Goal: Communication & Community: Share content

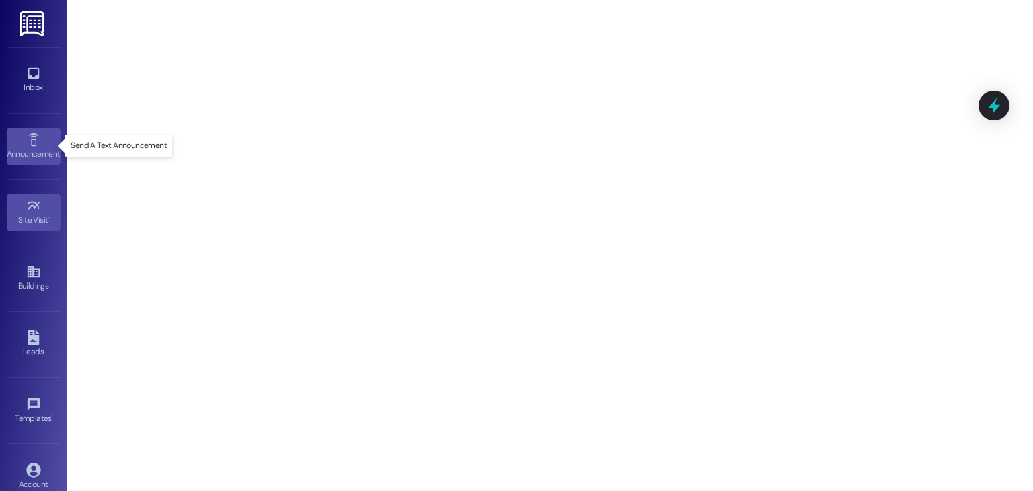
click at [39, 159] on div "Announcement •" at bounding box center [33, 153] width 67 height 13
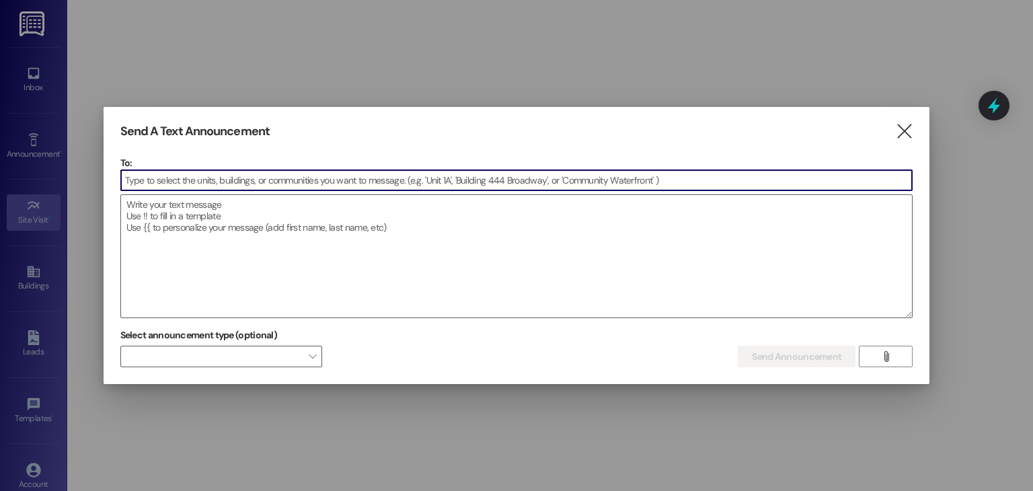
click at [180, 177] on input at bounding box center [516, 180] width 791 height 20
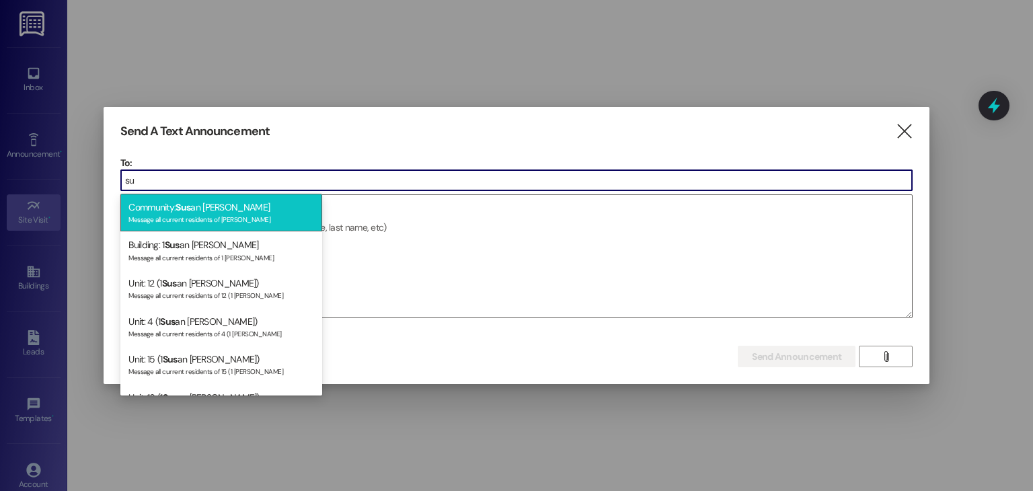
type input "su"
click at [194, 217] on div "Message all current residents of [PERSON_NAME]" at bounding box center [221, 217] width 186 height 11
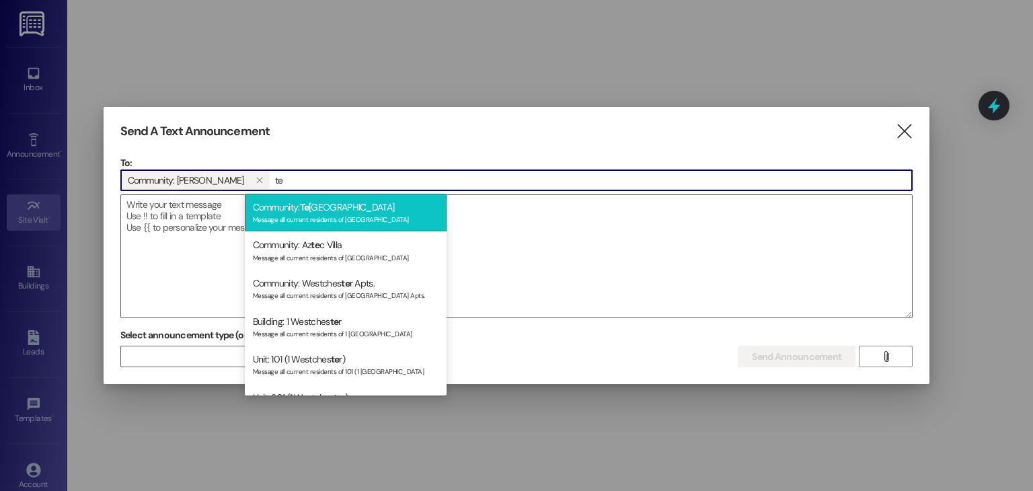
type input "te"
click at [313, 221] on div "Message all current residents of [GEOGRAPHIC_DATA]" at bounding box center [346, 217] width 186 height 11
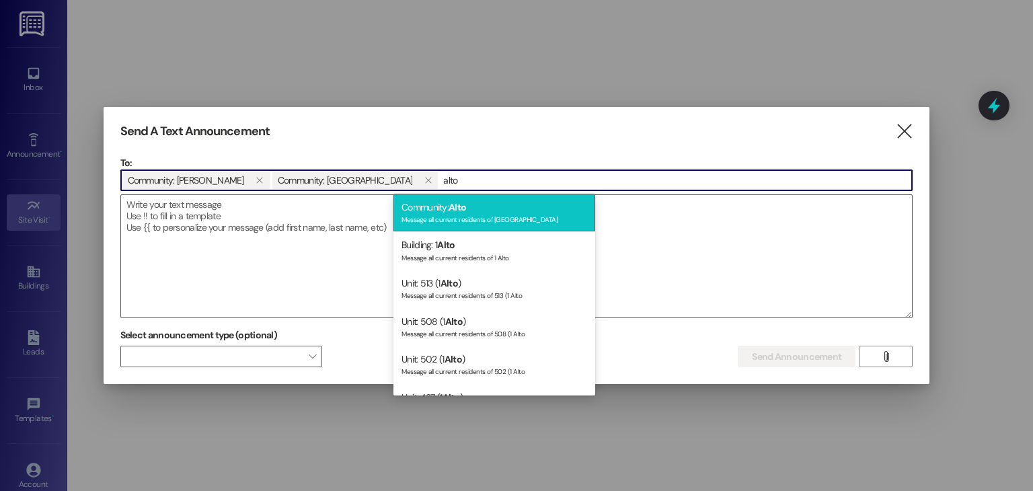
type input "alto"
click at [463, 216] on div "Message all current residents of [GEOGRAPHIC_DATA]" at bounding box center [494, 217] width 186 height 11
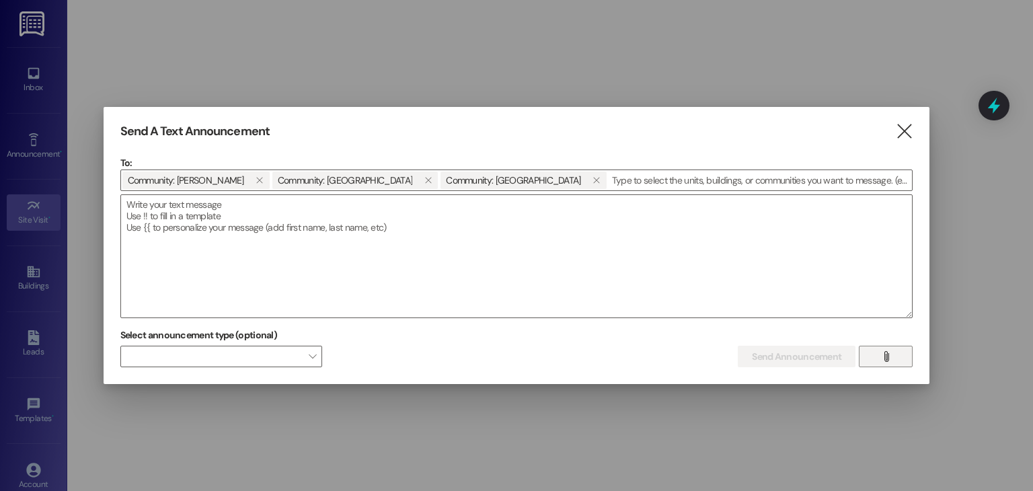
click at [903, 355] on button "" at bounding box center [886, 357] width 54 height 22
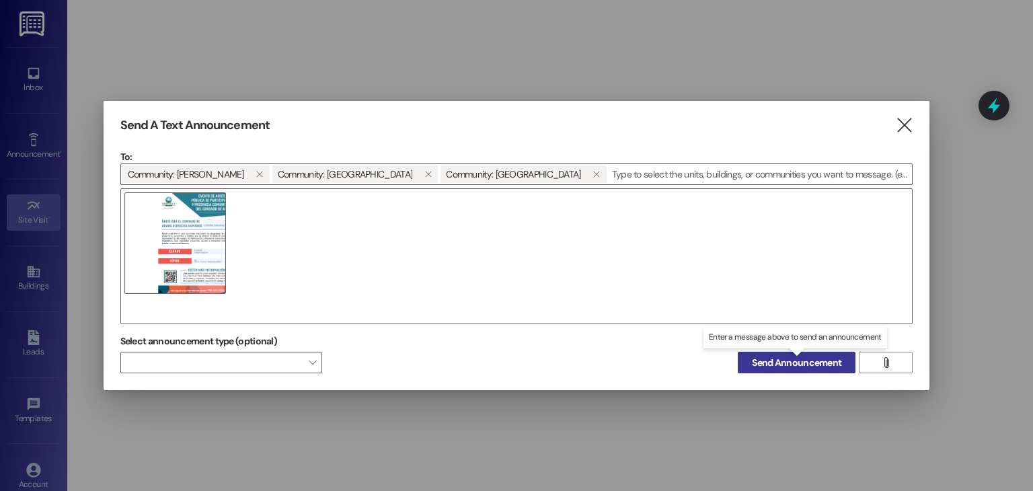
click at [821, 366] on span "Send Announcement" at bounding box center [796, 363] width 89 height 14
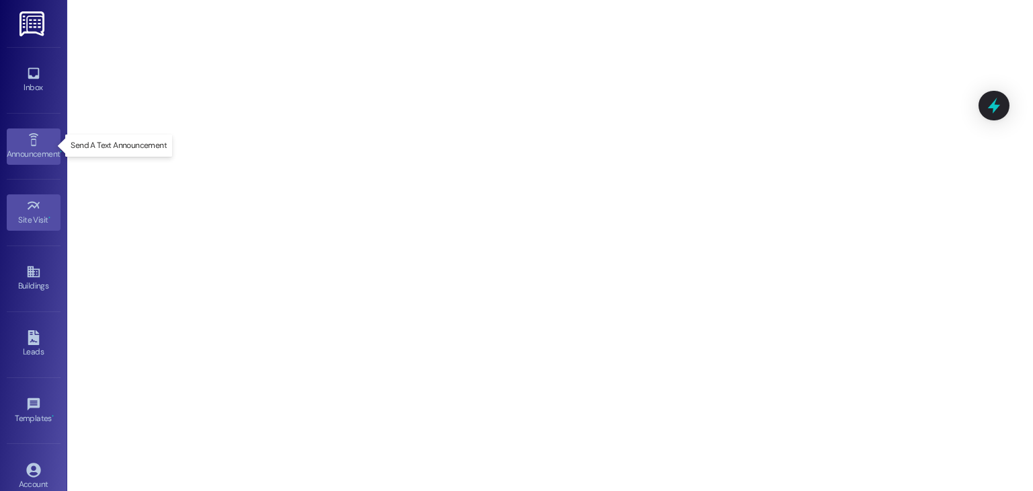
click at [28, 148] on div "Announcement •" at bounding box center [33, 153] width 67 height 13
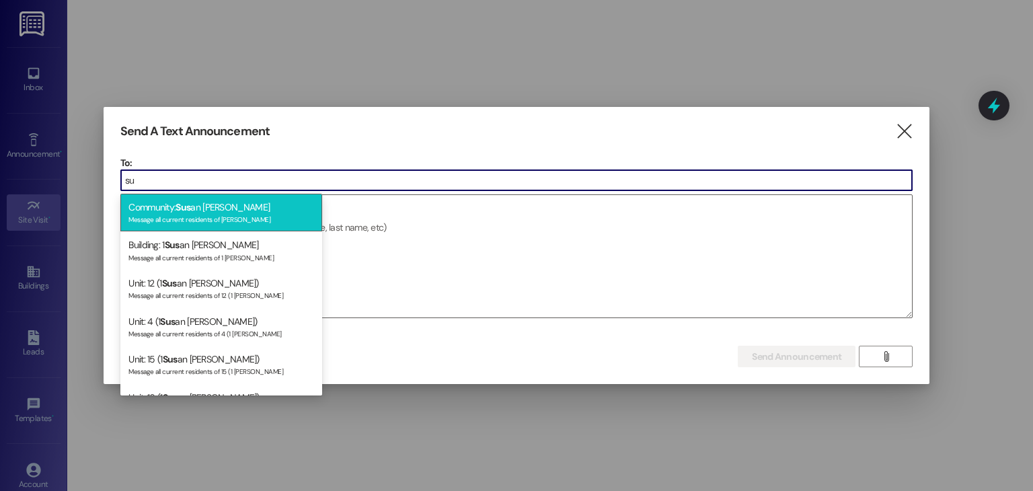
type input "su"
click at [168, 218] on div "Message all current residents of [PERSON_NAME]" at bounding box center [221, 217] width 186 height 11
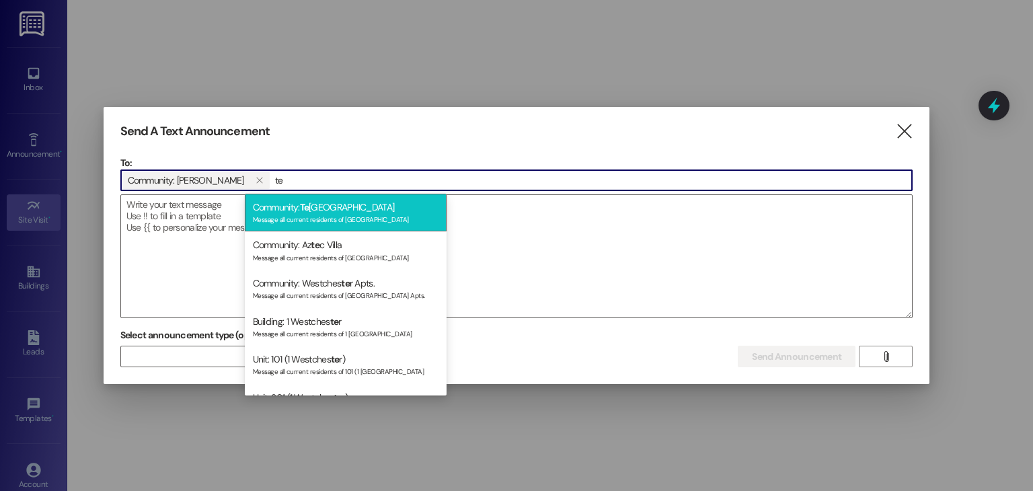
type input "te"
click at [332, 215] on div "Message all current residents of [GEOGRAPHIC_DATA]" at bounding box center [346, 217] width 186 height 11
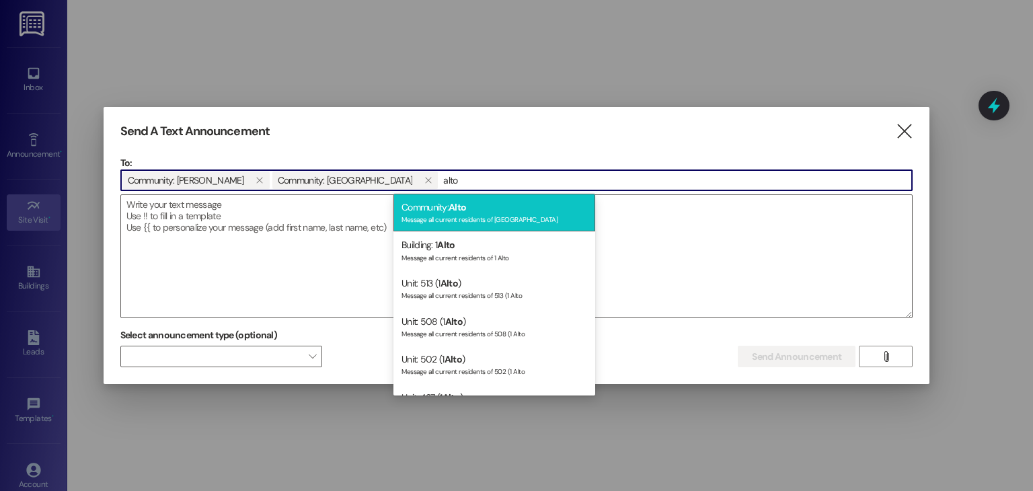
type input "alto"
click at [456, 227] on div "Community: Alto Message all current residents of [GEOGRAPHIC_DATA]" at bounding box center [494, 213] width 202 height 38
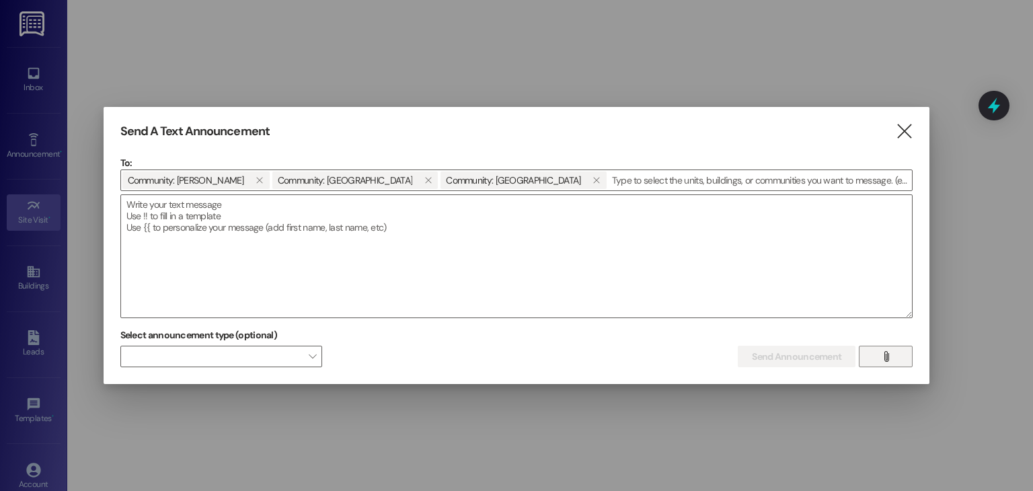
click at [902, 352] on button "" at bounding box center [886, 357] width 54 height 22
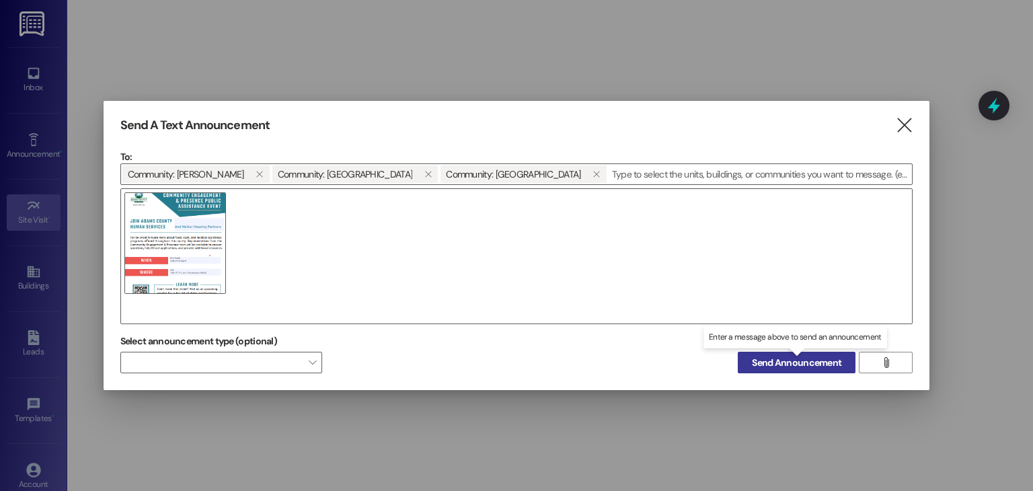
click at [818, 360] on span "Send Announcement" at bounding box center [796, 363] width 89 height 14
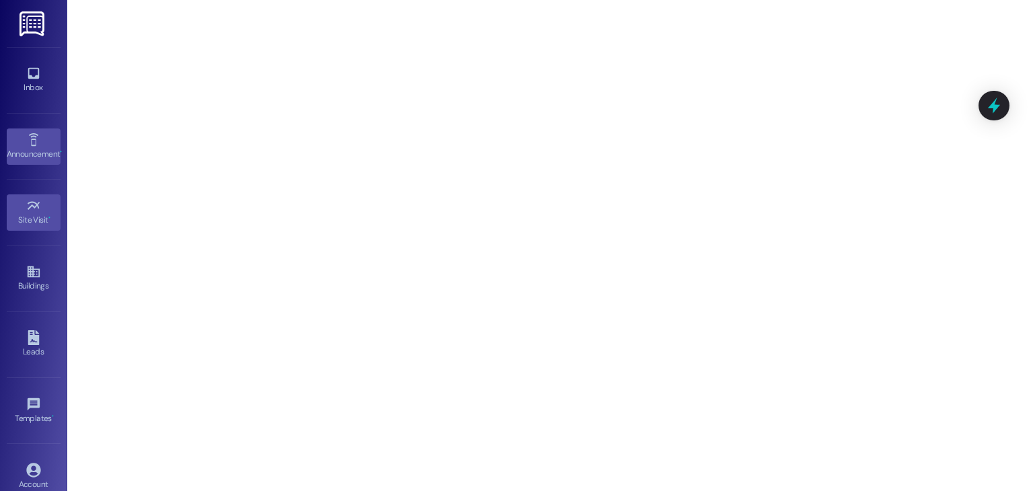
click at [49, 148] on div "Announcement •" at bounding box center [33, 153] width 67 height 13
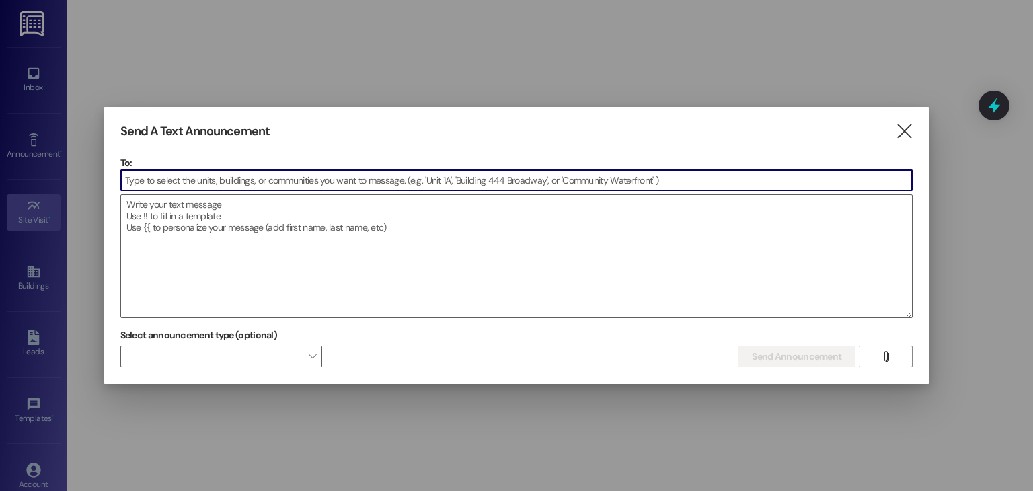
click at [206, 178] on input at bounding box center [516, 180] width 791 height 20
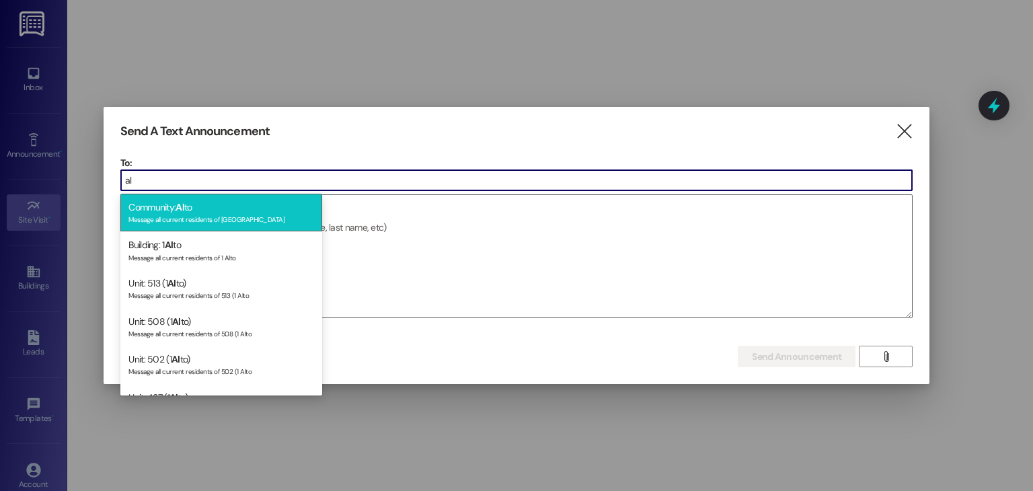
type input "al"
click at [206, 208] on div "Community: Al to Message all current residents of [GEOGRAPHIC_DATA]" at bounding box center [221, 213] width 202 height 38
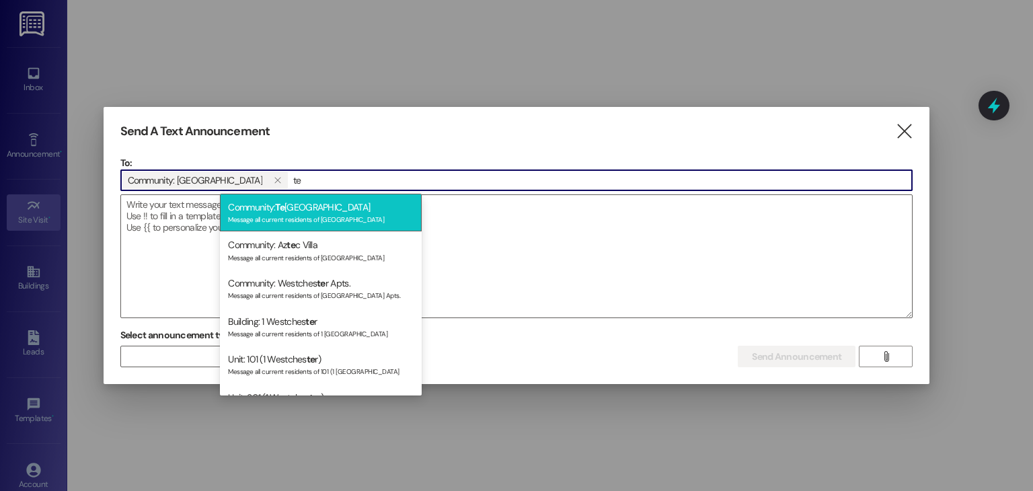
type input "te"
click at [290, 208] on div "Community: [GEOGRAPHIC_DATA] Message all current residents of [GEOGRAPHIC_DATA]" at bounding box center [321, 213] width 202 height 38
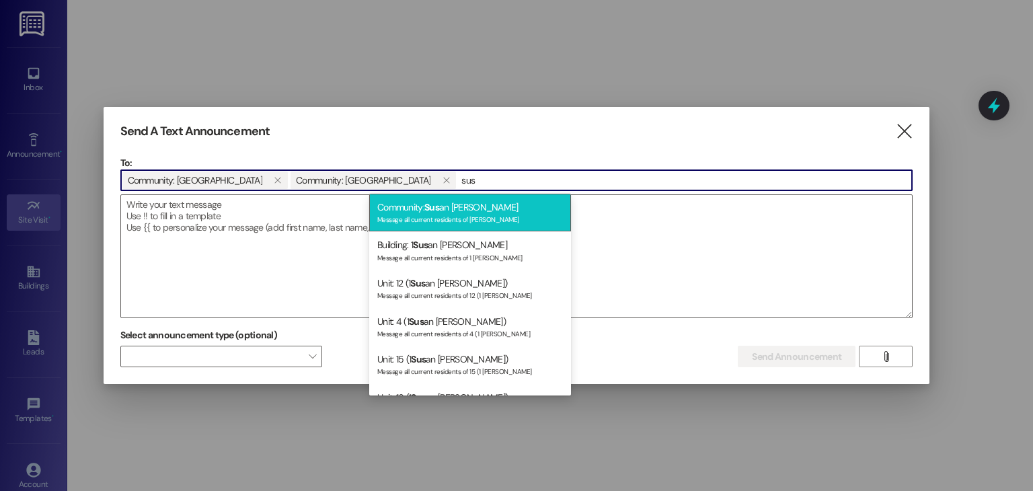
type input "sus"
click at [411, 212] on div "Community: Sus an [PERSON_NAME] Message all current residents of [PERSON_NAME]" at bounding box center [470, 213] width 202 height 38
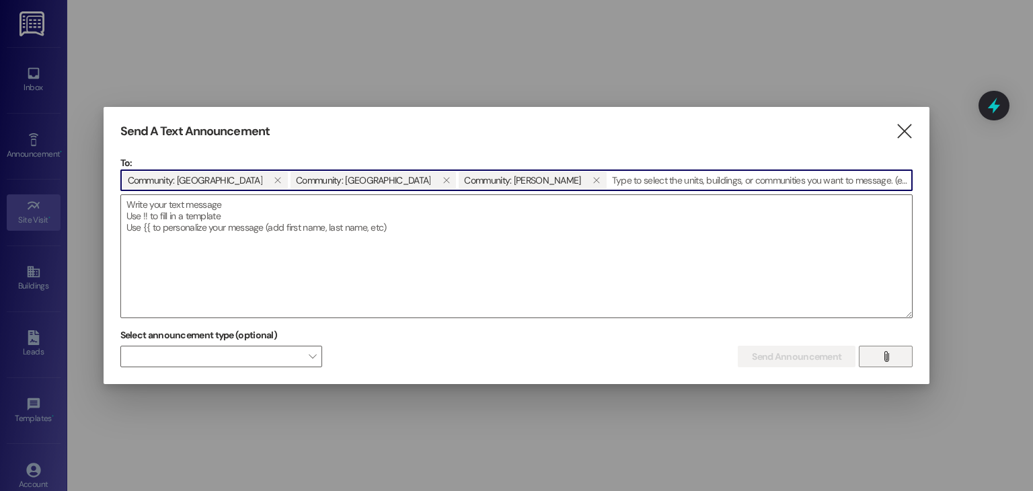
click at [878, 366] on button "" at bounding box center [886, 357] width 54 height 22
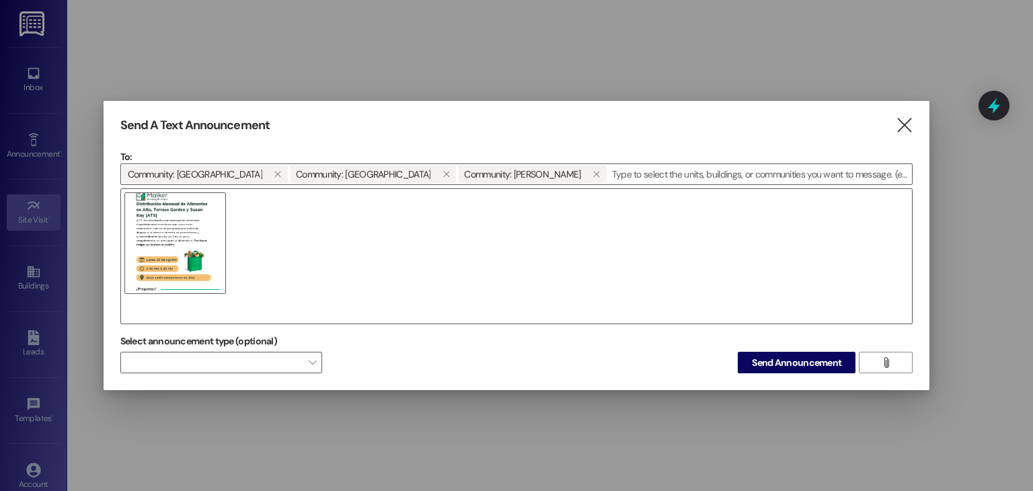
click at [785, 374] on div "Send A Text Announcement  To: Community: Alto  Community: [GEOGRAPHIC_DATA] …" at bounding box center [517, 246] width 826 height 290
click at [785, 361] on span "Send Announcement" at bounding box center [796, 363] width 89 height 14
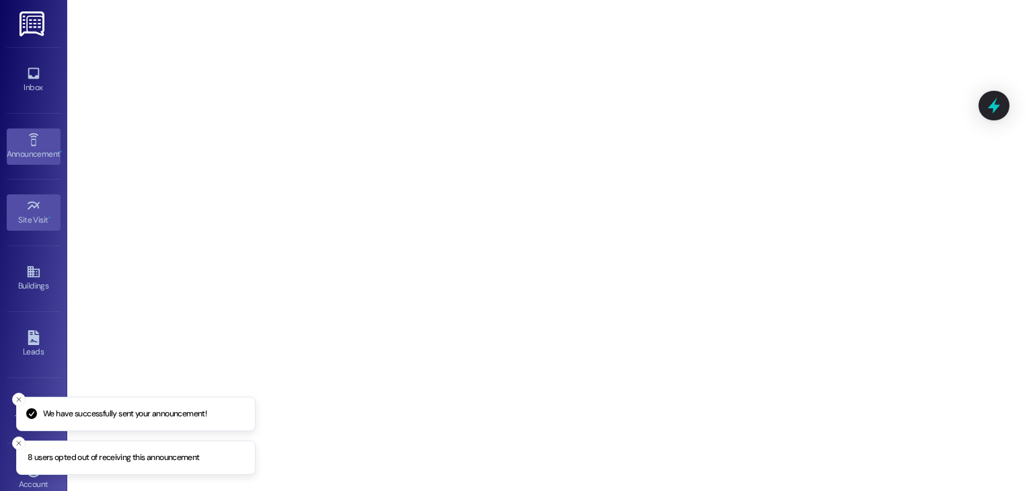
click at [35, 147] on div "Announcement •" at bounding box center [33, 153] width 67 height 13
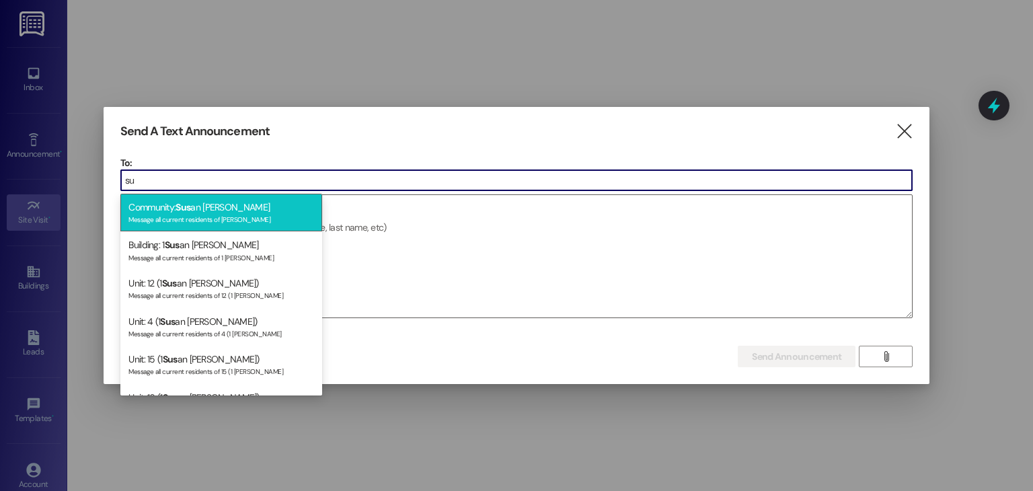
type input "su"
click at [221, 210] on div "Community: Sus an [PERSON_NAME] Message all current residents of [PERSON_NAME]" at bounding box center [221, 213] width 202 height 38
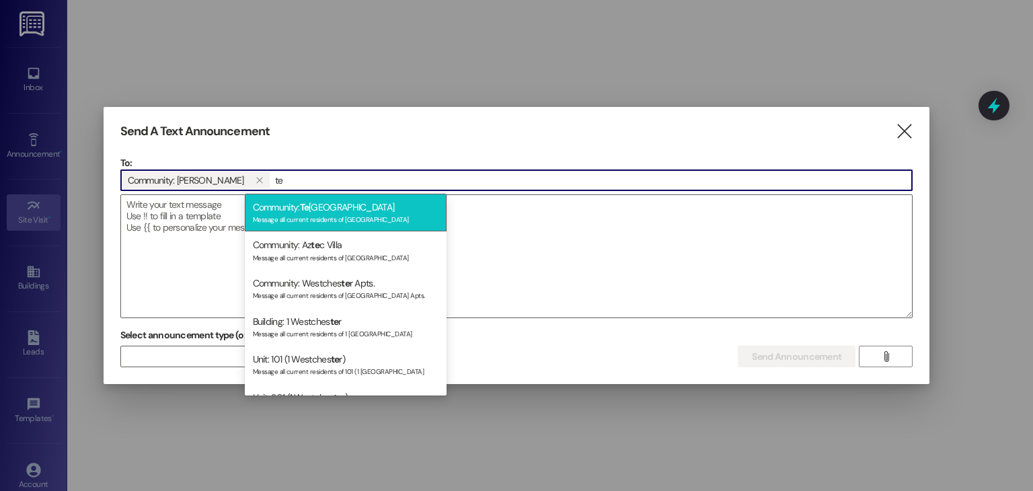
type input "te"
click at [293, 208] on div "Community: [GEOGRAPHIC_DATA] Message all current residents of [GEOGRAPHIC_DATA]" at bounding box center [346, 213] width 202 height 38
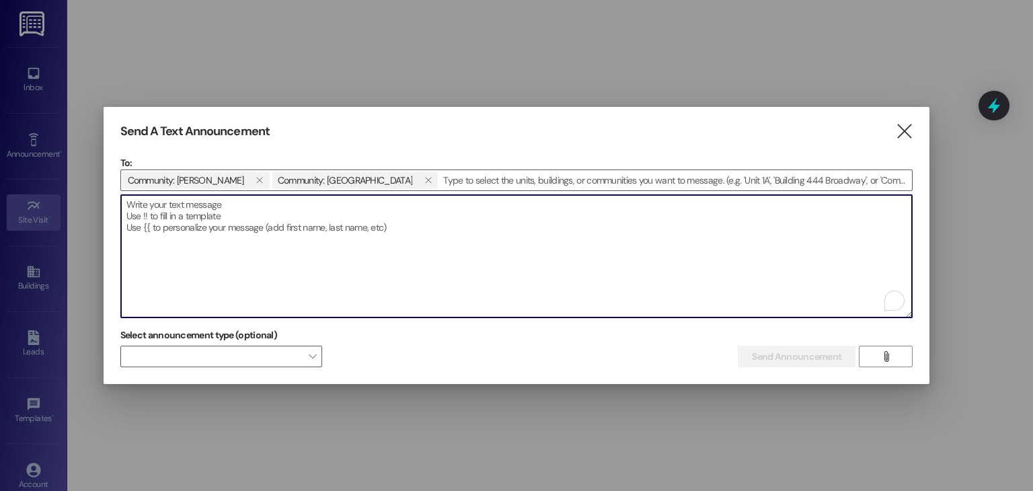
click at [293, 208] on textarea "To enrich screen reader interactions, please activate Accessibility in Grammarl…" at bounding box center [516, 256] width 791 height 122
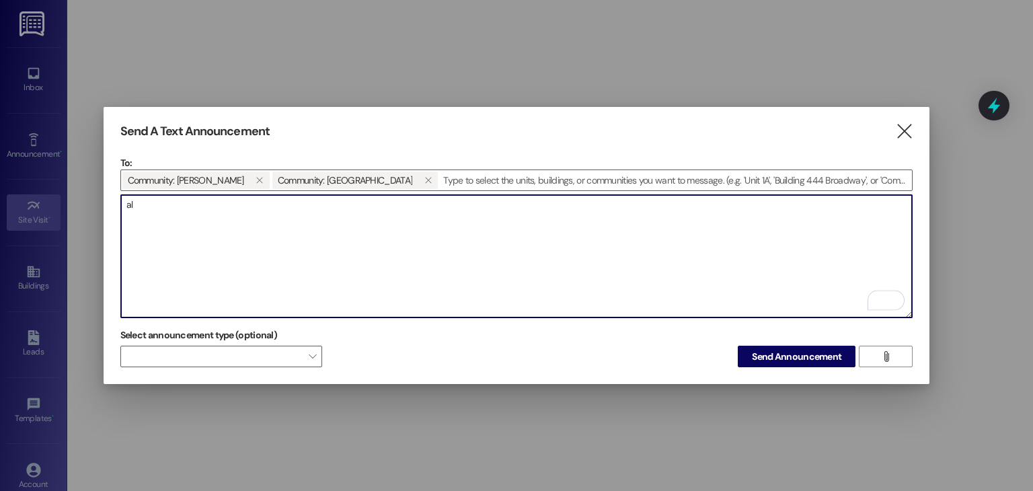
type textarea "a"
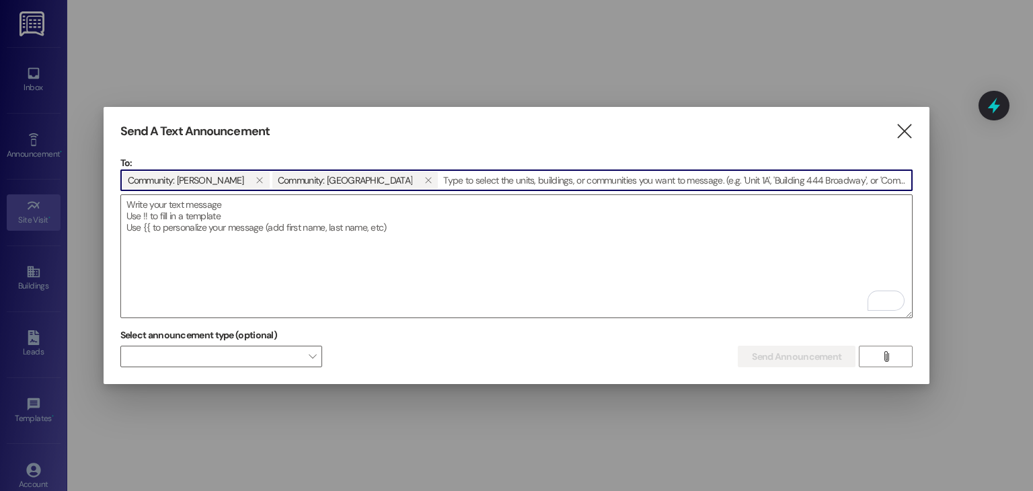
click at [454, 182] on input at bounding box center [675, 180] width 473 height 20
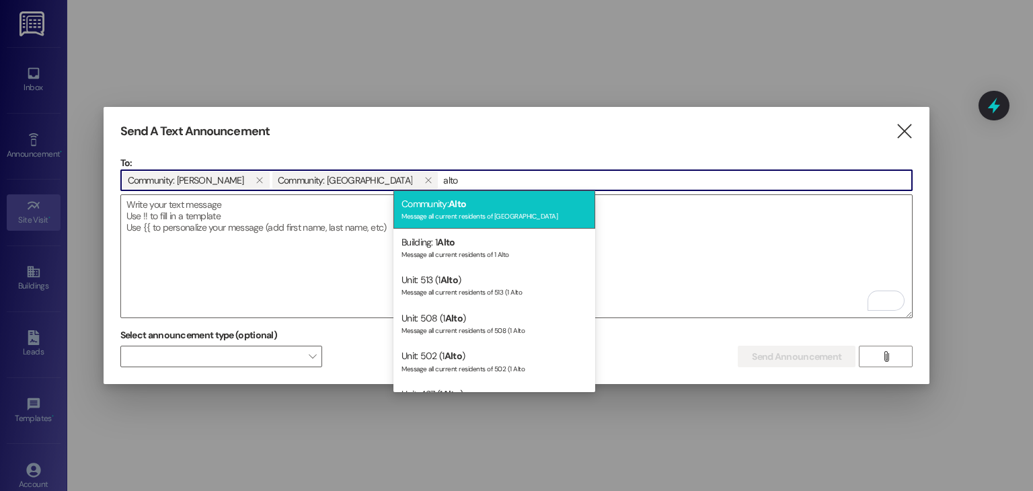
type input "alto"
click at [464, 208] on span "Alto" at bounding box center [456, 204] width 17 height 12
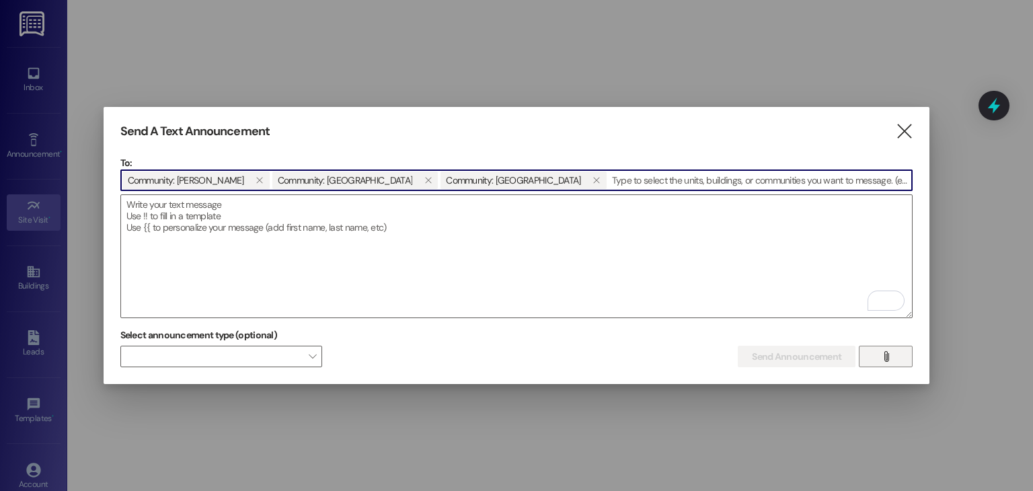
click at [879, 353] on span "" at bounding box center [885, 356] width 15 height 20
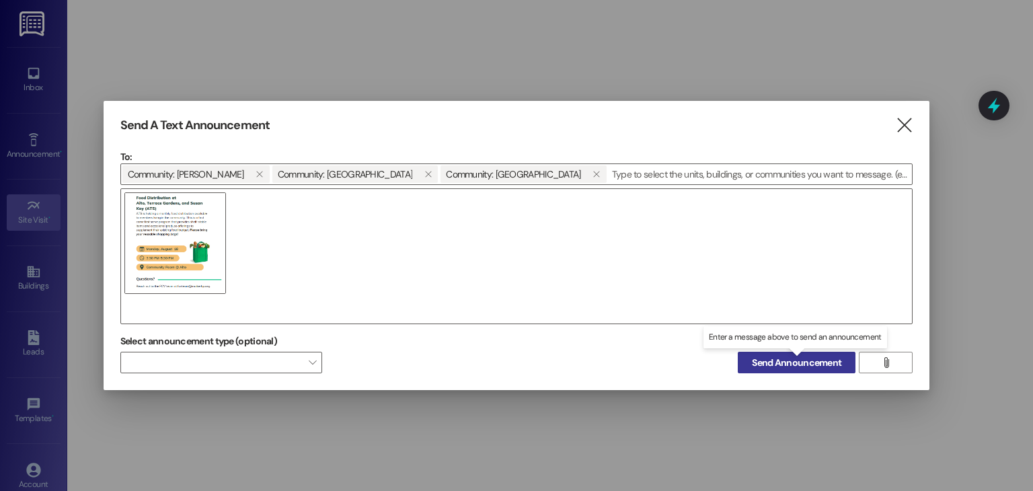
click at [771, 367] on span "Send Announcement" at bounding box center [796, 363] width 89 height 14
drag, startPoint x: 385, startPoint y: 344, endPoint x: 763, endPoint y: 338, distance: 377.9
click at [763, 338] on div "Select announcement type (optional)  Sending... Enter a message above to send …" at bounding box center [516, 352] width 793 height 42
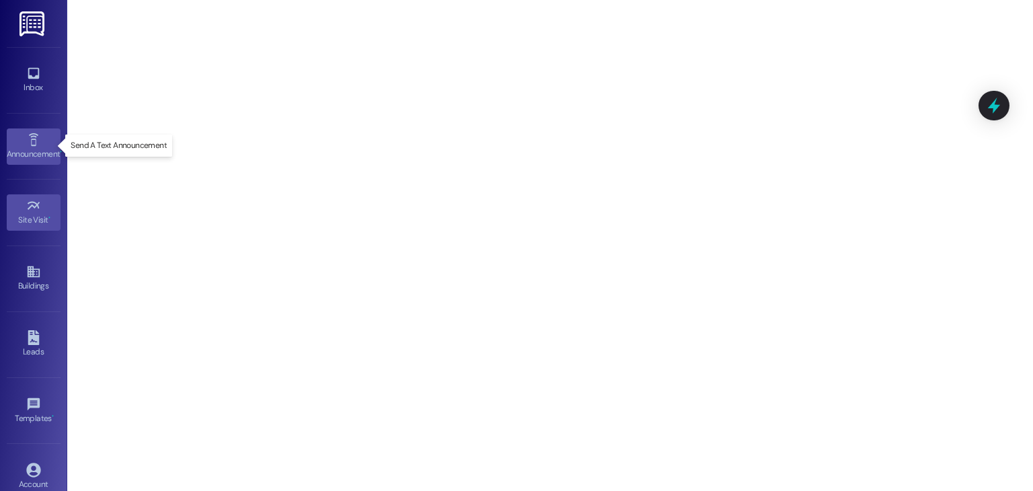
click at [30, 142] on icon at bounding box center [33, 139] width 15 height 15
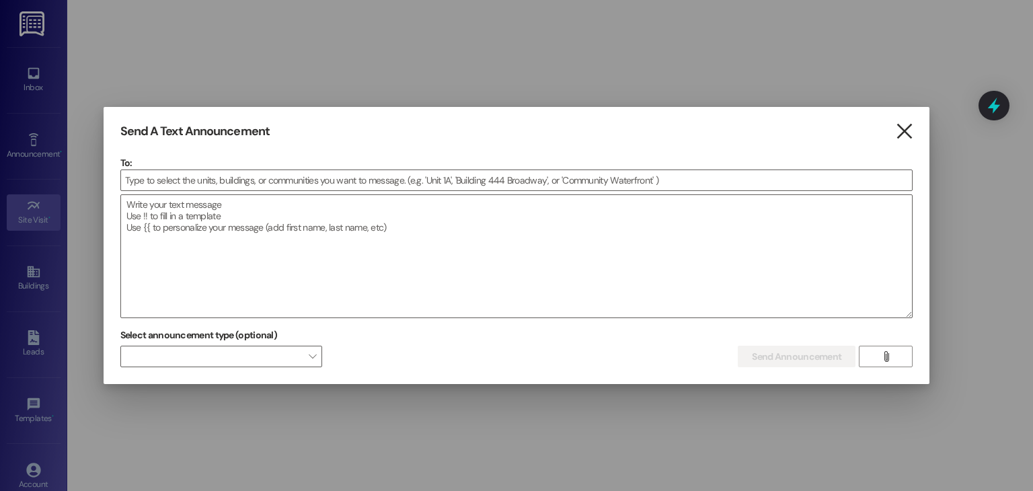
click at [912, 136] on icon "" at bounding box center [904, 131] width 18 height 14
